Goal: Information Seeking & Learning: Check status

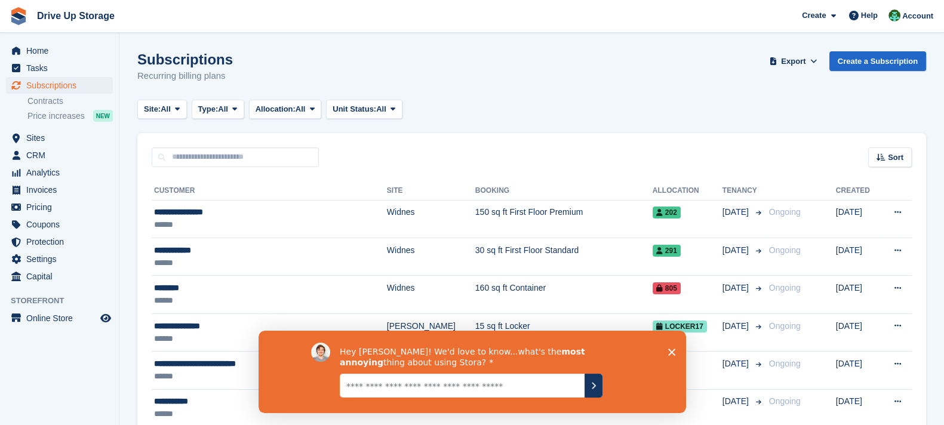
click at [669, 350] on polygon "Close survey" at bounding box center [670, 351] width 7 height 7
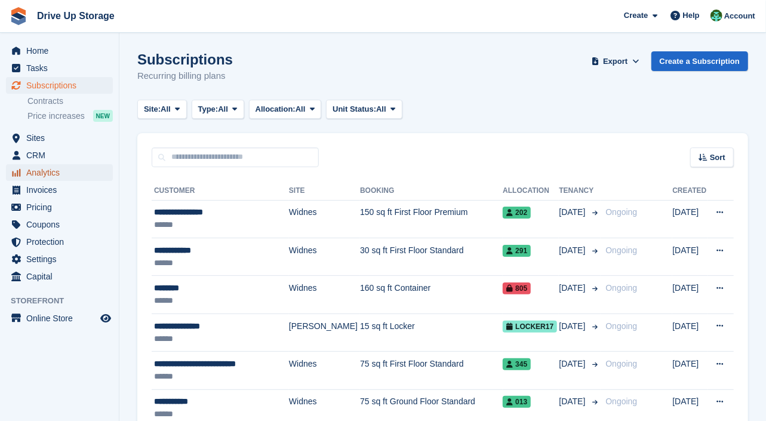
click at [83, 174] on span "Analytics" at bounding box center [62, 172] width 72 height 17
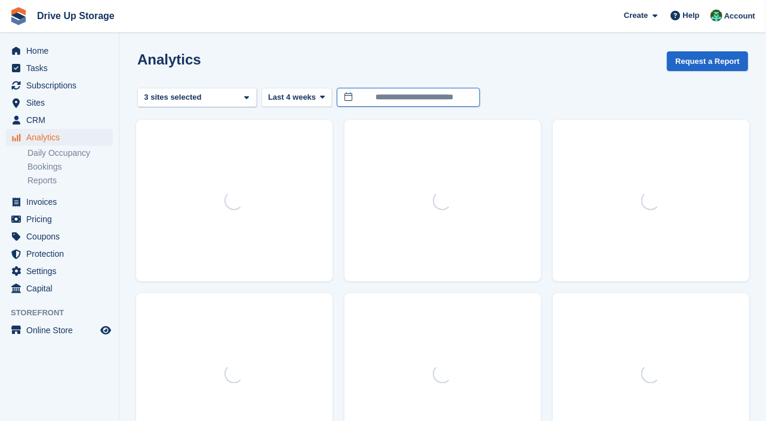
click at [387, 100] on input "**********" at bounding box center [408, 98] width 143 height 20
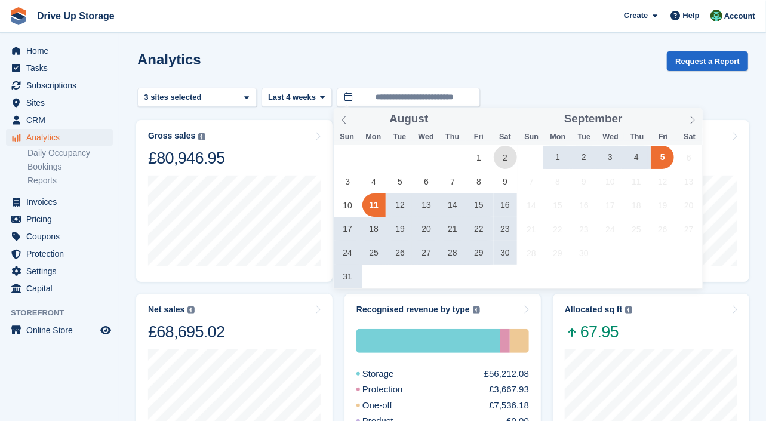
click at [501, 159] on span "2" at bounding box center [505, 157] width 23 height 23
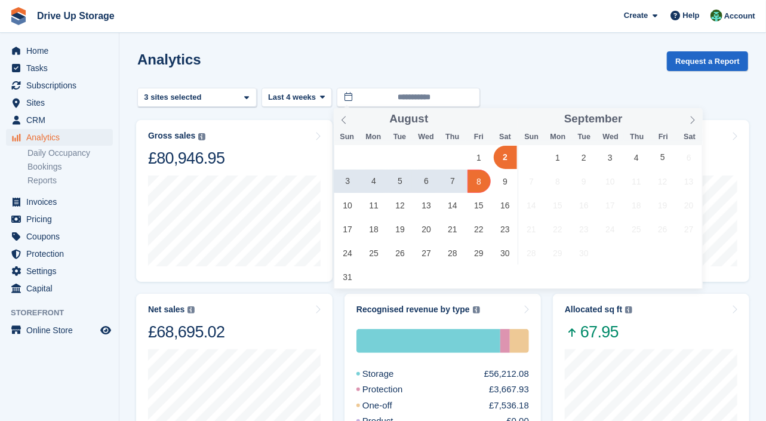
click at [477, 183] on span "8" at bounding box center [478, 181] width 23 height 23
type input "**********"
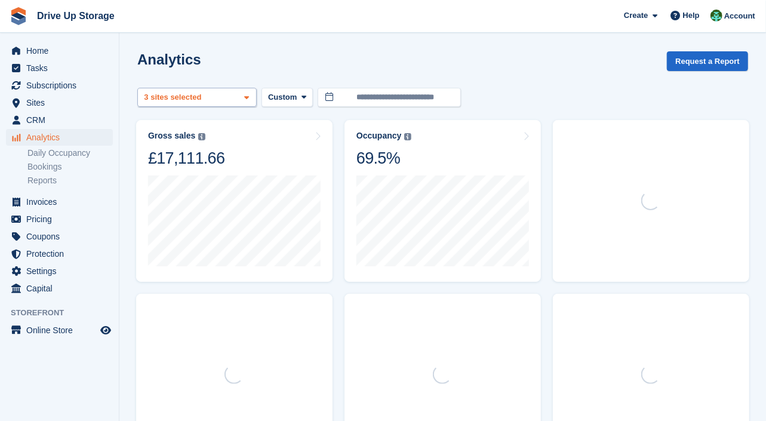
click at [188, 99] on div "3 sites selected" at bounding box center [174, 97] width 64 height 12
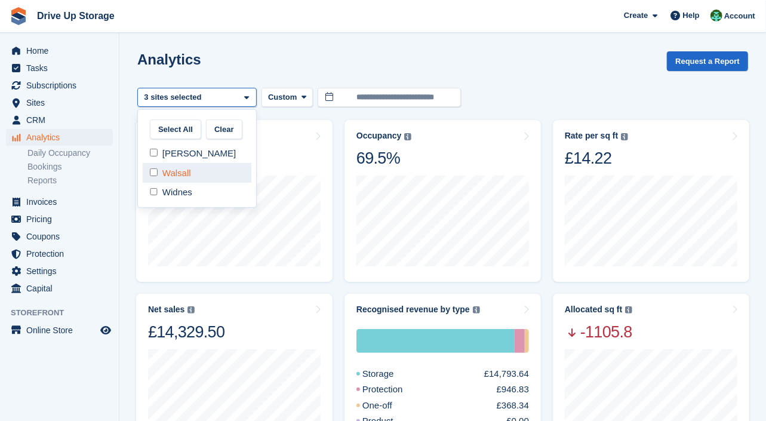
click at [181, 169] on div "Walsall" at bounding box center [197, 173] width 109 height 20
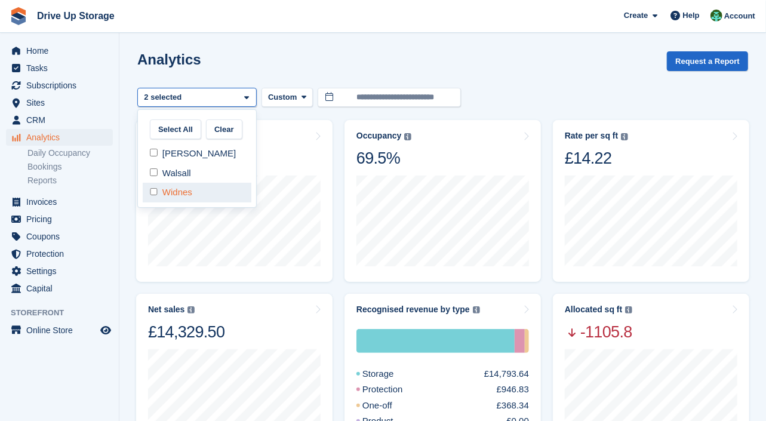
click at [184, 190] on div "Widnes" at bounding box center [197, 193] width 109 height 20
select select "****"
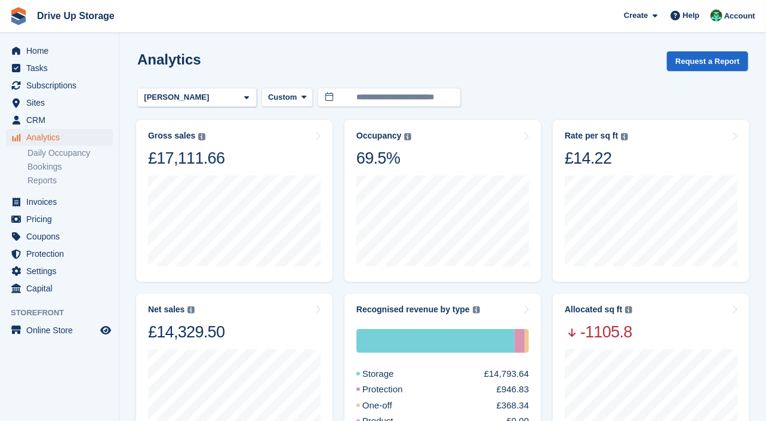
click at [583, 81] on div "Analytics Request a Report" at bounding box center [442, 68] width 611 height 34
click at [634, 318] on div "Allocated sq ft The total change in allocated area from the beginning to the en…" at bounding box center [651, 323] width 172 height 38
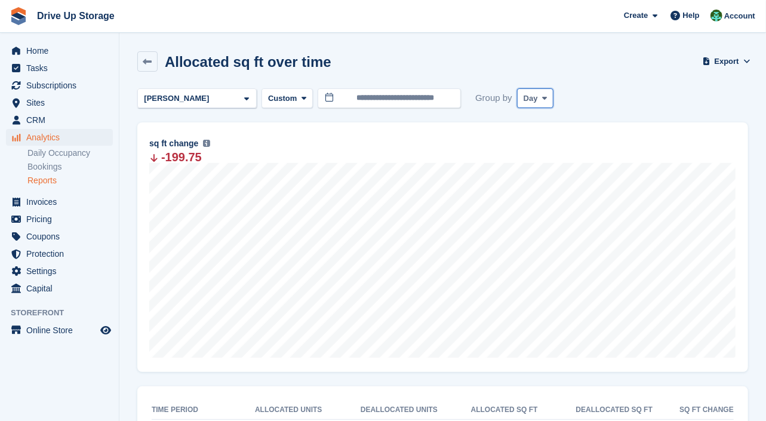
click at [537, 97] on button "Day" at bounding box center [535, 98] width 37 height 20
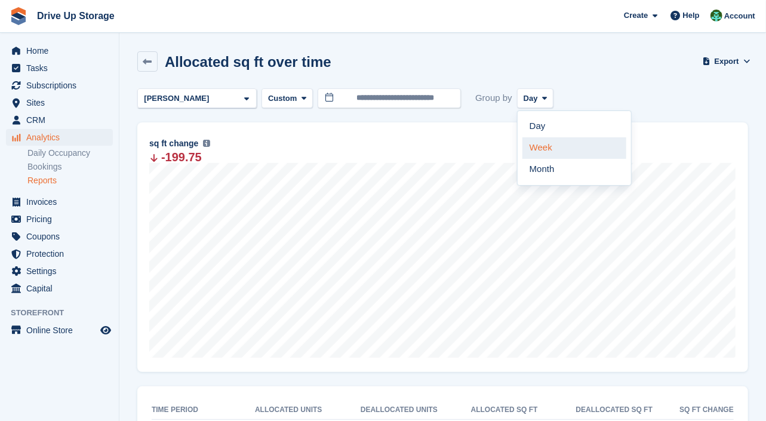
click at [537, 140] on link "Week" at bounding box center [574, 147] width 104 height 21
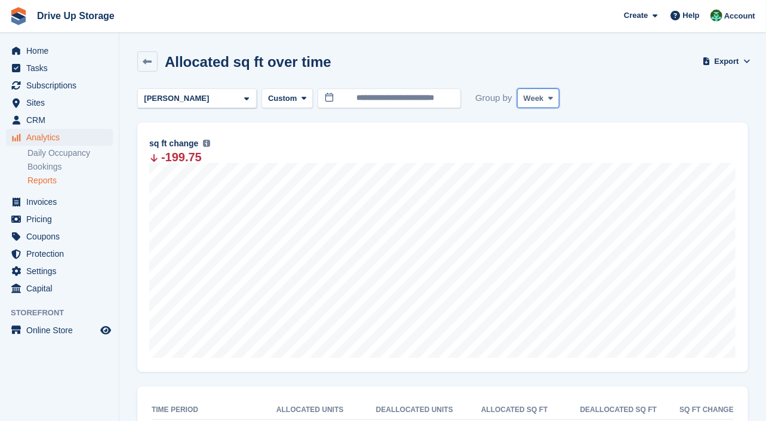
click at [541, 102] on span "Week" at bounding box center [533, 99] width 20 height 12
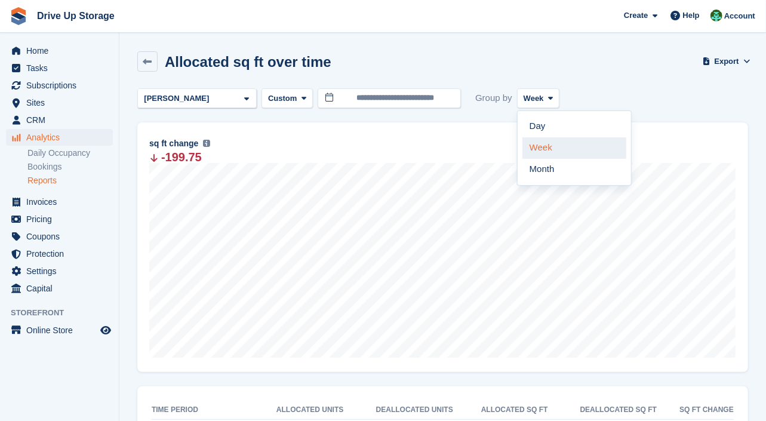
click at [532, 137] on link "Week" at bounding box center [574, 147] width 104 height 21
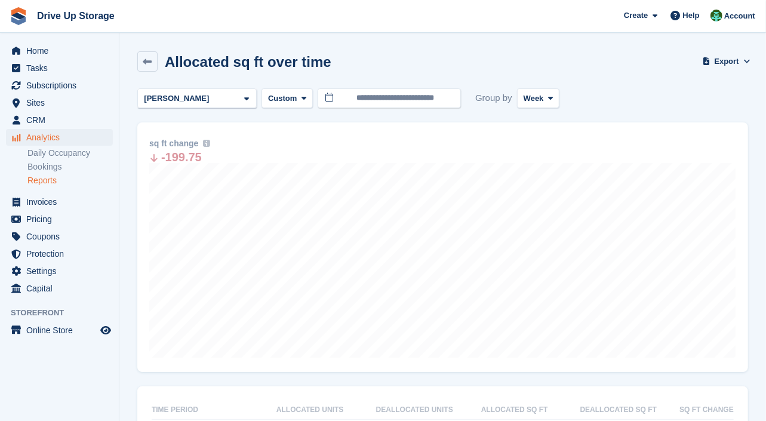
click at [532, 97] on div at bounding box center [520, 339] width 766 height 502
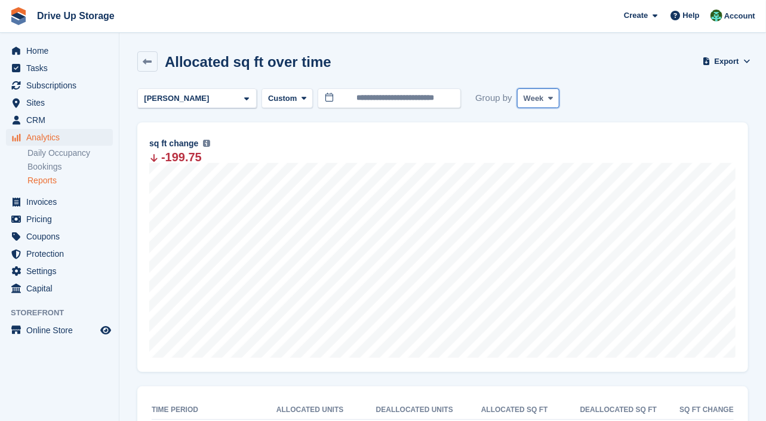
click at [536, 96] on span "Week" at bounding box center [533, 99] width 20 height 12
click at [539, 112] on div "Day Week Month" at bounding box center [574, 147] width 115 height 75
click at [543, 122] on link "Day" at bounding box center [574, 126] width 104 height 21
click at [192, 100] on div "[PERSON_NAME]" at bounding box center [196, 98] width 119 height 20
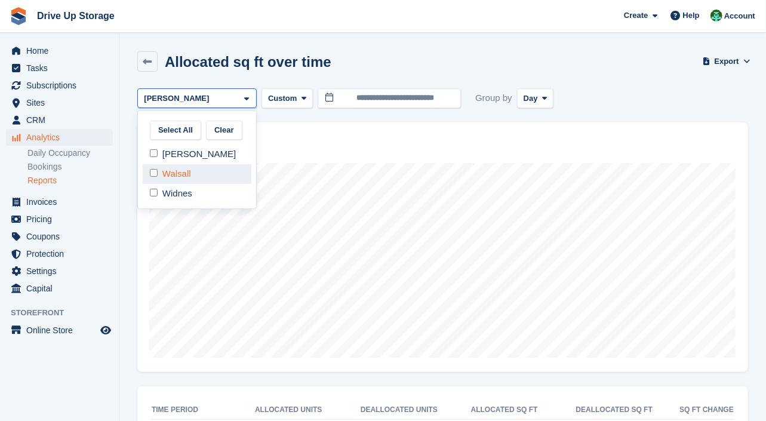
drag, startPoint x: 155, startPoint y: 159, endPoint x: 159, endPoint y: 167, distance: 9.3
click at [155, 159] on div "[PERSON_NAME]" at bounding box center [197, 154] width 109 height 20
click at [160, 175] on div "Walsall" at bounding box center [197, 174] width 109 height 20
select select "****"
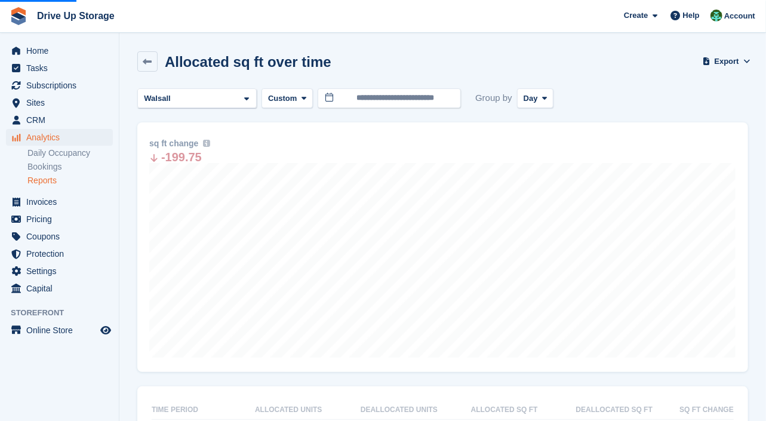
click at [639, 97] on div at bounding box center [520, 402] width 766 height 629
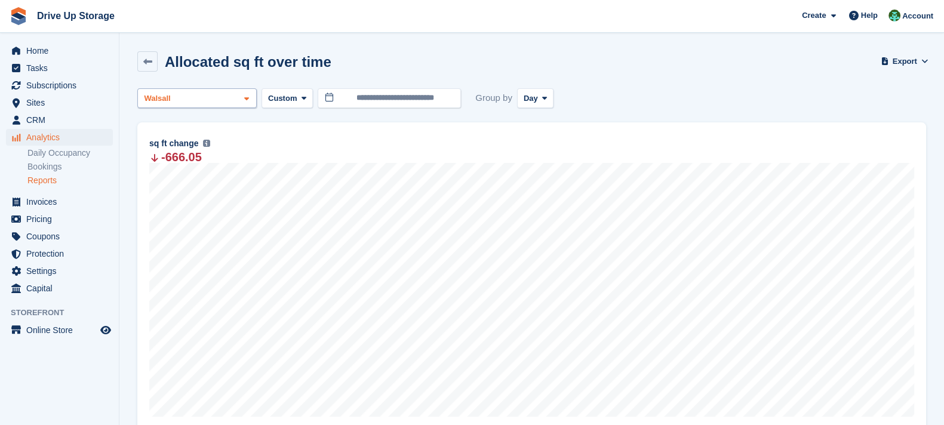
click at [189, 100] on div "Walsall" at bounding box center [196, 98] width 119 height 20
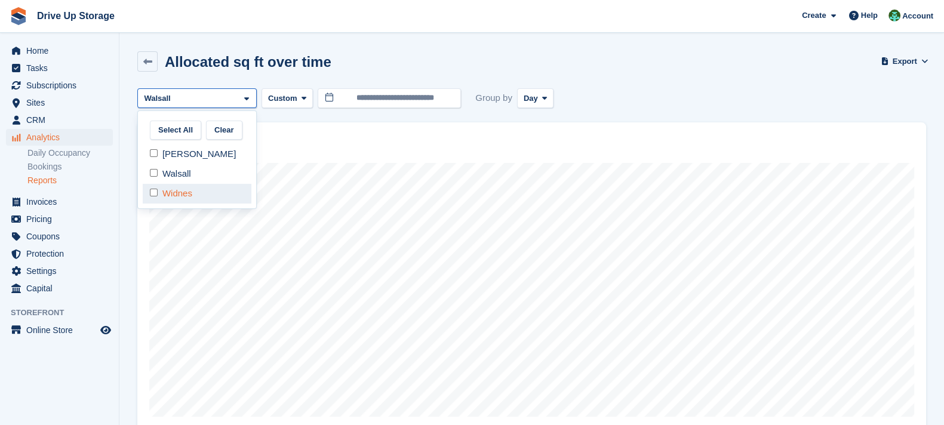
click at [184, 192] on div "Widnes" at bounding box center [197, 194] width 109 height 20
click at [187, 172] on div "Walsall" at bounding box center [197, 174] width 109 height 20
select select "****"
click at [667, 124] on div "[DATE] Allocated 15 Deallocated -144 Change -129 sq ft change The total change …" at bounding box center [531, 276] width 788 height 309
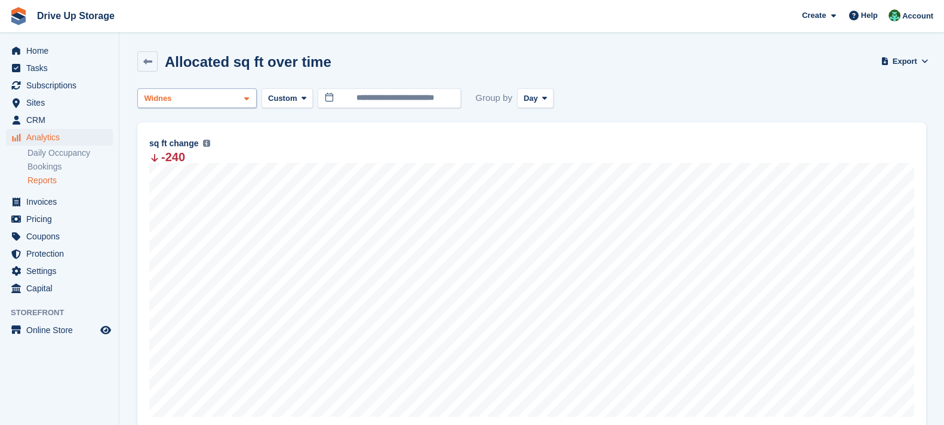
click at [212, 99] on div "Widnes" at bounding box center [196, 98] width 119 height 20
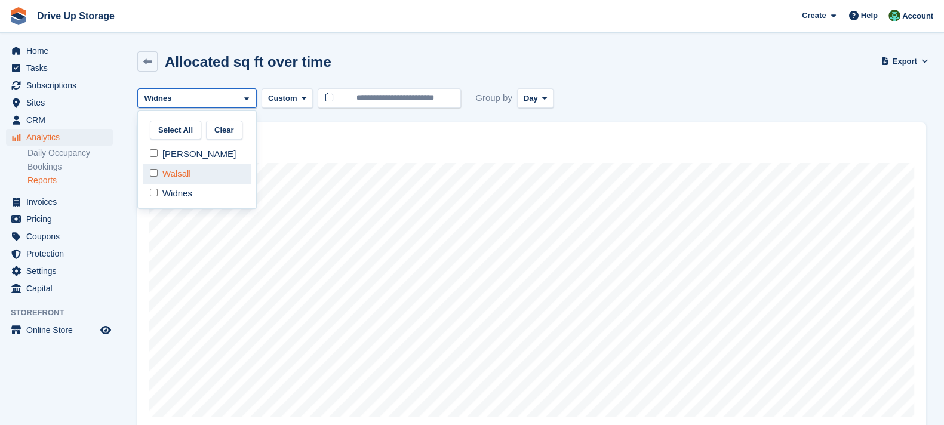
click at [170, 174] on div "Walsall" at bounding box center [197, 174] width 109 height 20
click at [172, 200] on div "Widnes" at bounding box center [197, 194] width 109 height 20
select select "****"
click at [692, 126] on div "[DATE] Allocated 0 Deallocated -275 Change -275 sq ft change The total change i…" at bounding box center [531, 276] width 788 height 309
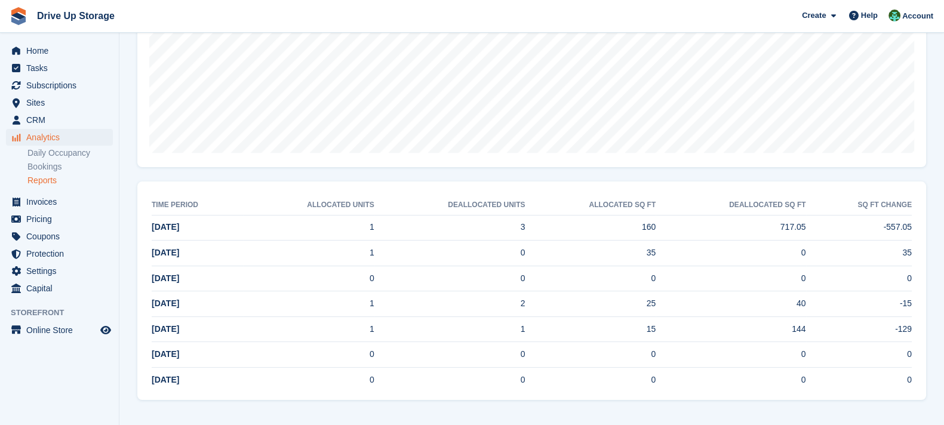
scroll to position [263, 0]
